Goal: Information Seeking & Learning: Find specific page/section

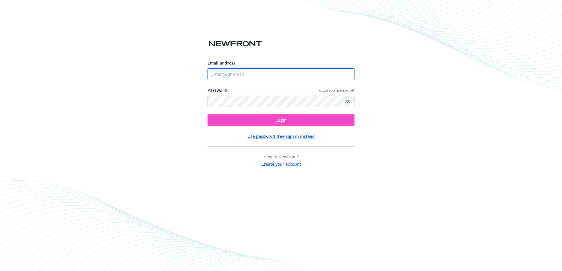
type input "[EMAIL_ADDRESS][DOMAIN_NAME]"
click at [257, 120] on button "Login" at bounding box center [280, 121] width 147 height 12
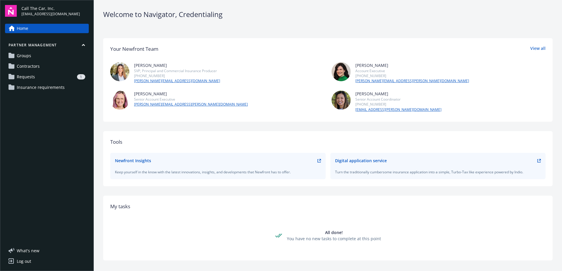
click at [29, 55] on span "Groups" at bounding box center [24, 55] width 14 height 9
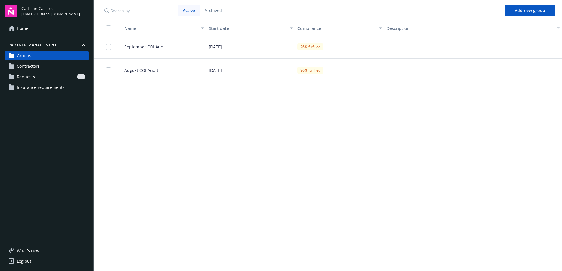
click at [145, 45] on span "September COI Audit" at bounding box center [143, 47] width 46 height 6
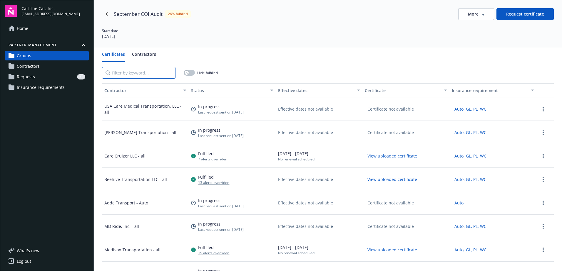
click at [141, 76] on input "Filter by keyword..." at bounding box center [138, 73] width 73 height 12
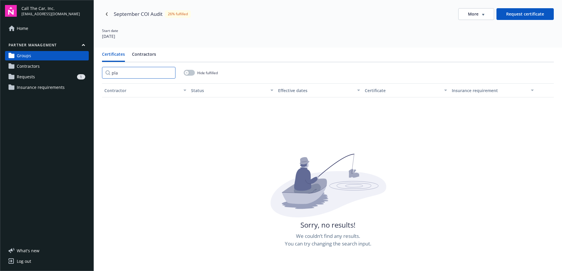
type input "plat"
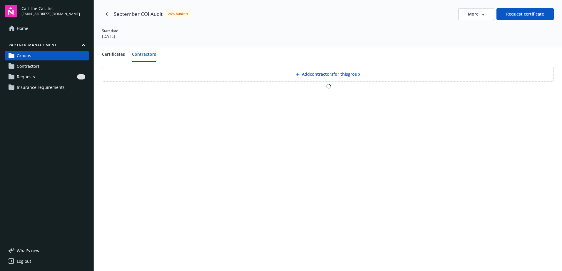
click at [141, 54] on button "Contractors" at bounding box center [144, 56] width 24 height 11
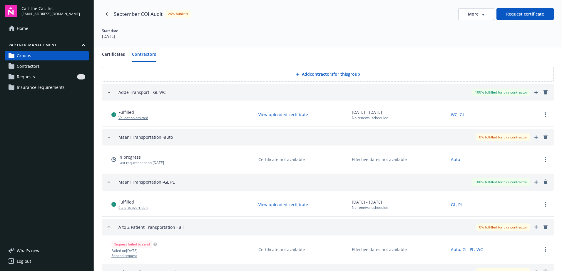
click at [126, 92] on div "Adde Transport - GL WC" at bounding box center [141, 92] width 47 height 7
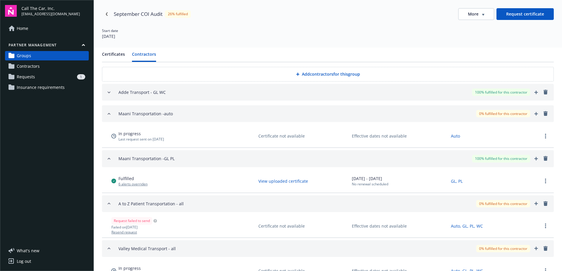
click at [135, 93] on div "Adde Transport - GL WC" at bounding box center [141, 92] width 47 height 7
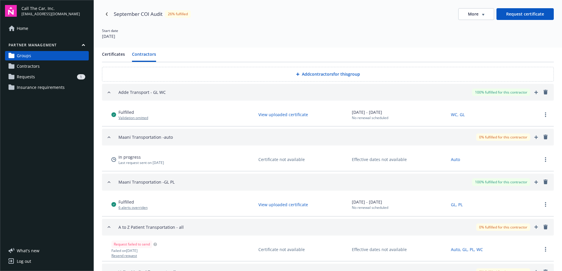
click at [150, 54] on button "Contractors" at bounding box center [144, 56] width 24 height 11
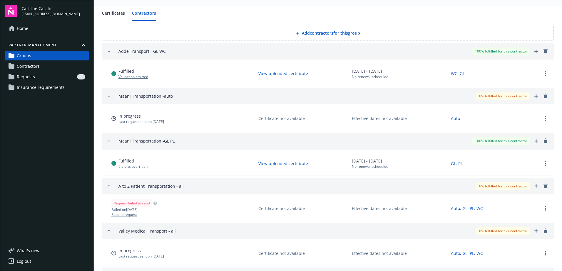
scroll to position [21, 0]
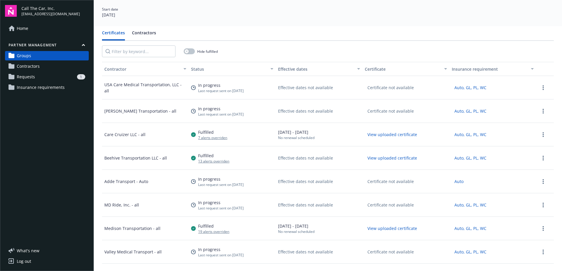
click at [109, 33] on button "Certificates" at bounding box center [113, 35] width 23 height 11
click at [120, 71] on div "Contractor" at bounding box center [142, 69] width 76 height 6
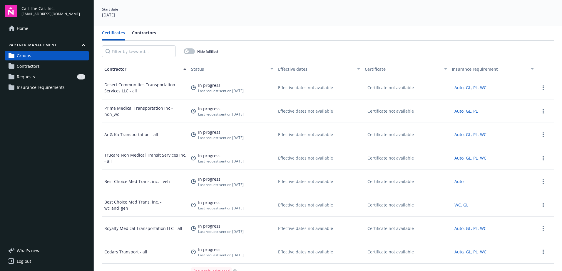
click at [184, 69] on div "button" at bounding box center [185, 69] width 3 height 14
click at [181, 69] on div "Contractor" at bounding box center [145, 69] width 82 height 6
click at [144, 70] on div "Contractor" at bounding box center [142, 69] width 76 height 6
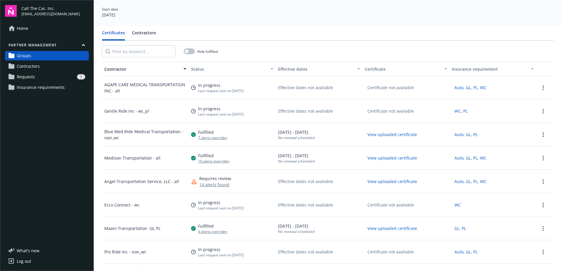
click at [118, 69] on div "Contractor" at bounding box center [142, 69] width 76 height 6
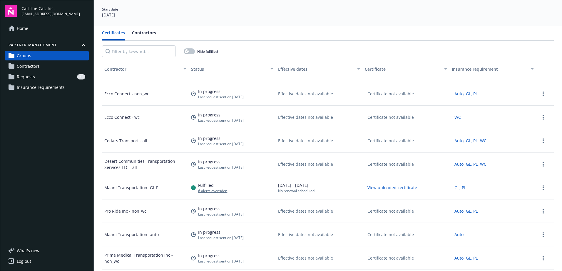
scroll to position [558, 0]
click at [133, 51] on input "Filter by keyword..." at bounding box center [138, 52] width 73 height 12
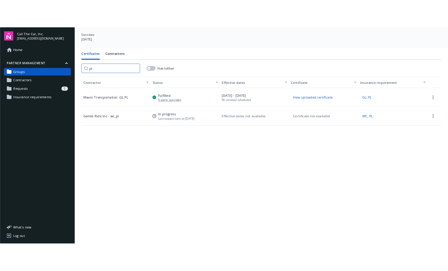
scroll to position [0, 0]
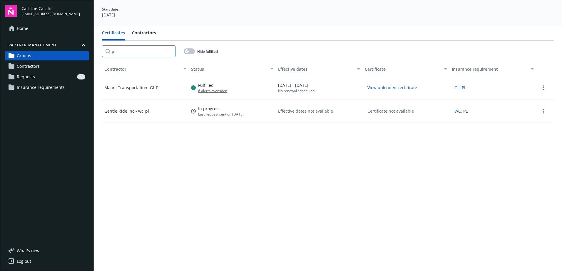
type input "p"
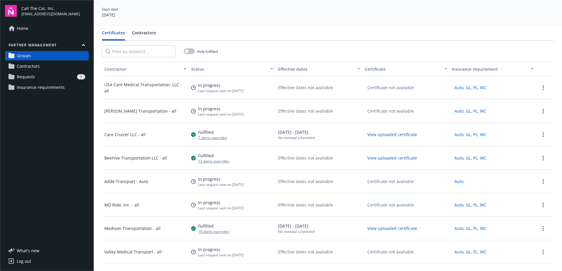
click at [31, 68] on span "Contractors" at bounding box center [28, 66] width 23 height 9
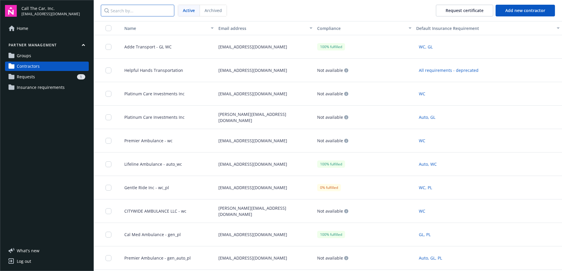
click at [133, 11] on input "Search by..." at bounding box center [137, 11] width 73 height 12
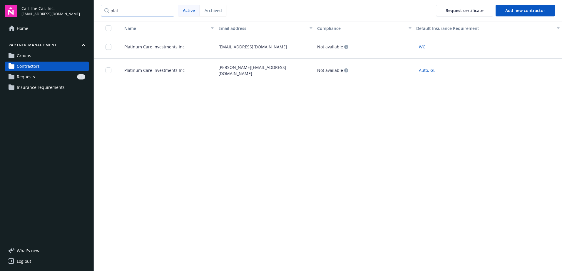
type input "plat"
click at [152, 70] on span "Platinum Care Investments Inc" at bounding box center [152, 70] width 65 height 6
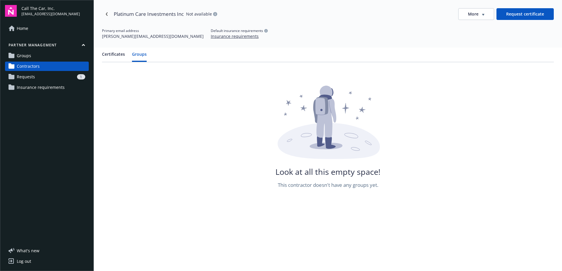
click at [139, 55] on button "Groups" at bounding box center [139, 56] width 15 height 11
